Goal: Transaction & Acquisition: Download file/media

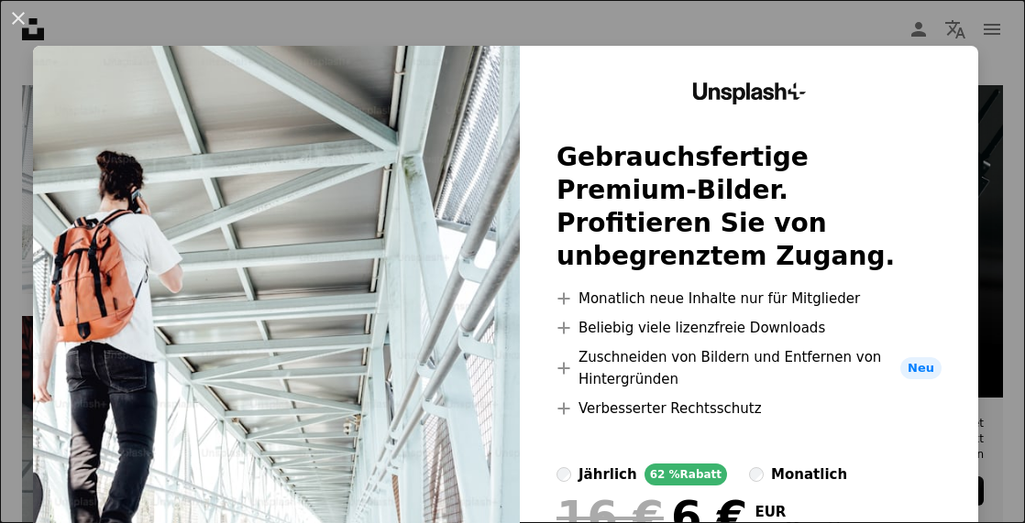
click at [14, 17] on button "An X shape" at bounding box center [18, 18] width 22 height 22
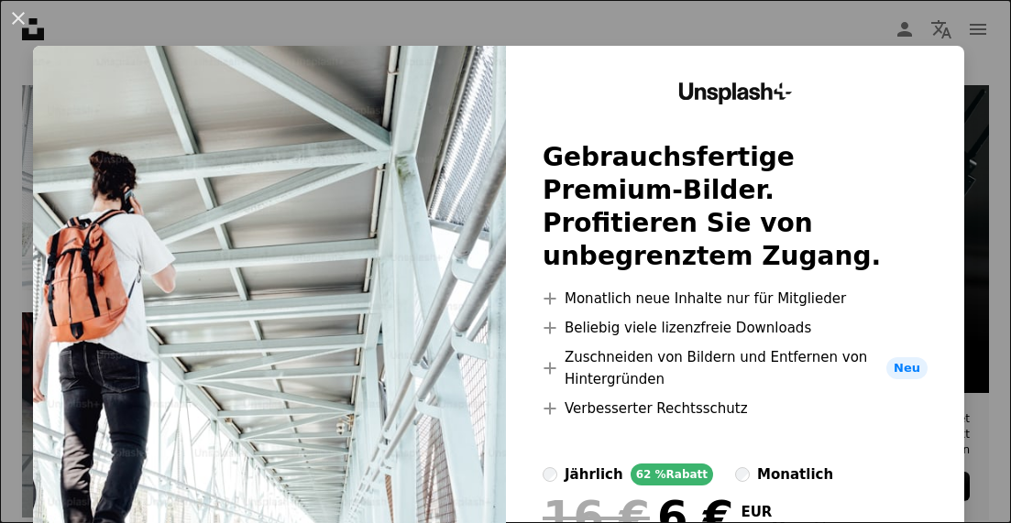
click at [18, 15] on icon "Unsplash logo Unsplash-Startseite" at bounding box center [33, 29] width 37 height 37
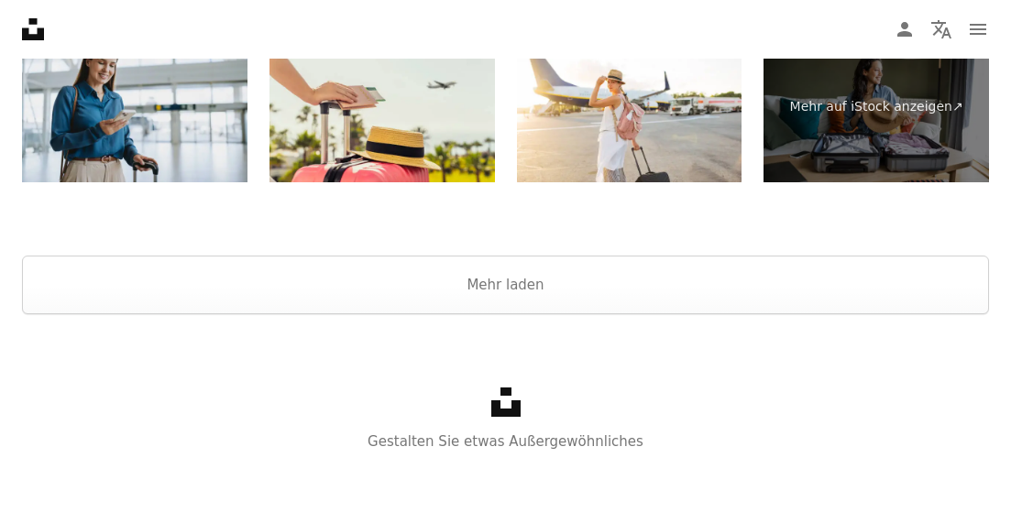
scroll to position [3544, 0]
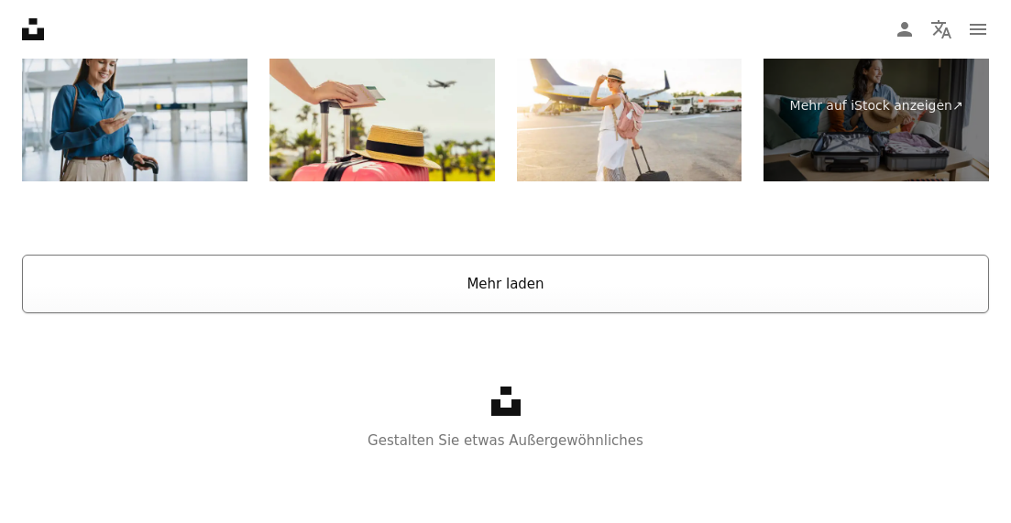
click at [534, 284] on button "Mehr laden" at bounding box center [505, 284] width 967 height 59
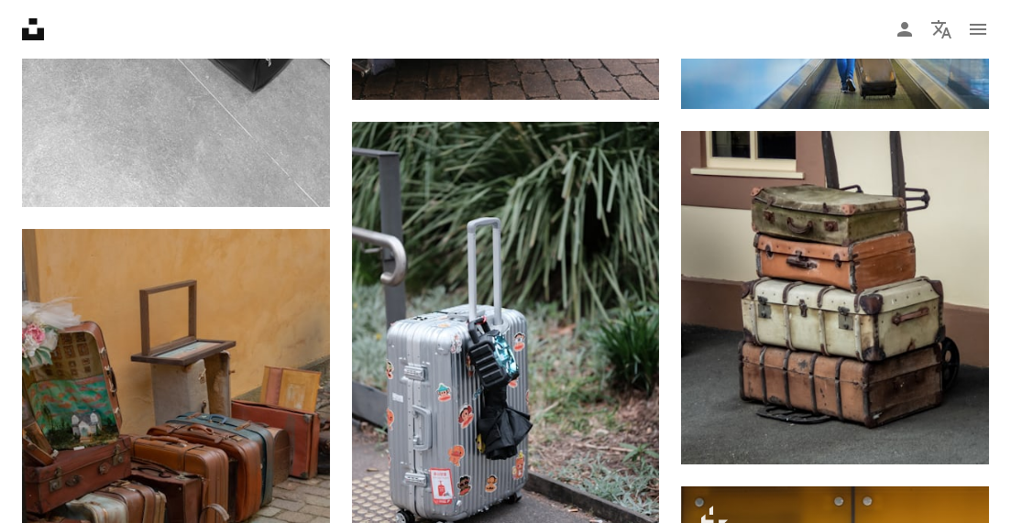
scroll to position [5315, 0]
